Goal: Information Seeking & Learning: Learn about a topic

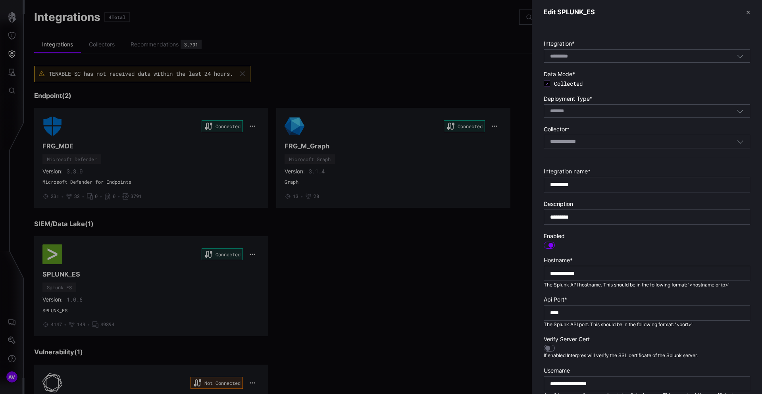
scroll to position [158, 0]
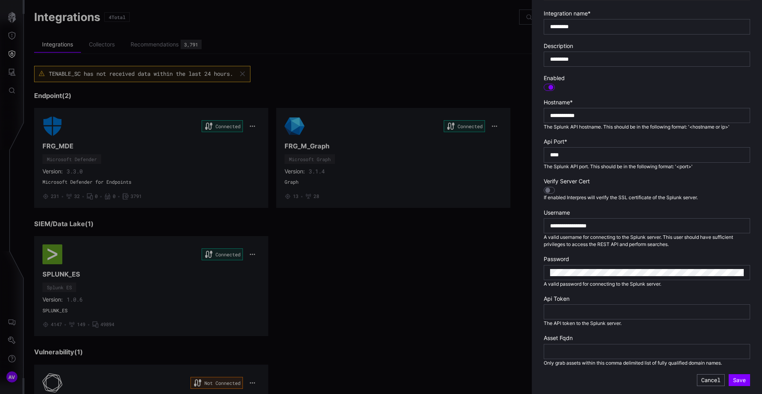
click at [445, 279] on div at bounding box center [381, 197] width 762 height 394
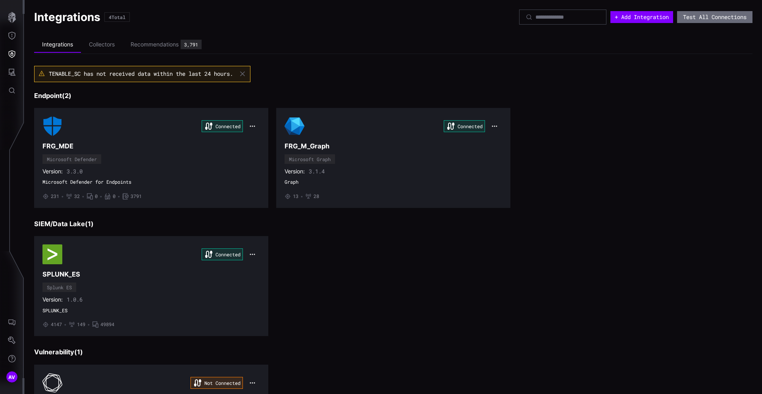
scroll to position [92, 0]
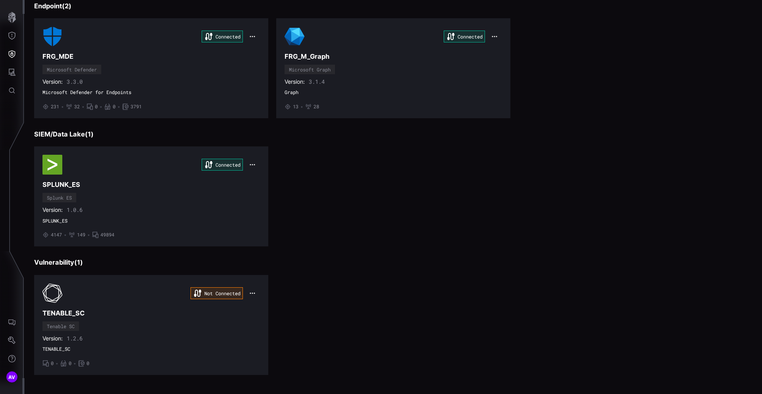
scroll to position [92, 0]
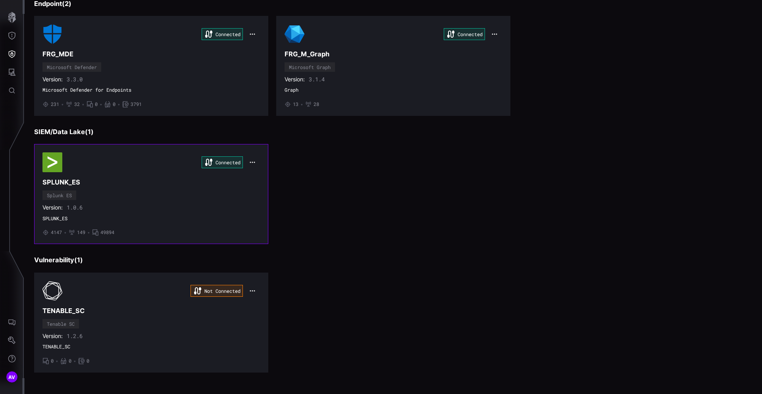
click at [76, 181] on h3 "SPLUNK_ES" at bounding box center [151, 182] width 218 height 8
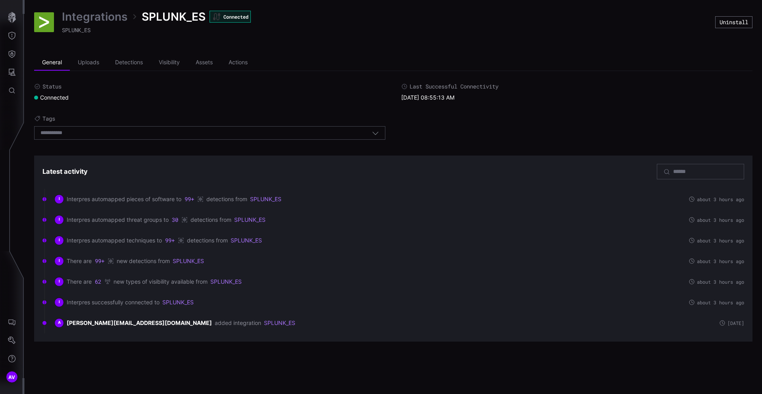
click at [57, 170] on h3 "Latest activity" at bounding box center [64, 172] width 45 height 8
click at [54, 60] on li "General" at bounding box center [52, 63] width 36 height 16
click at [119, 15] on link "Integrations" at bounding box center [95, 17] width 66 height 14
